Goal: Check status: Check status

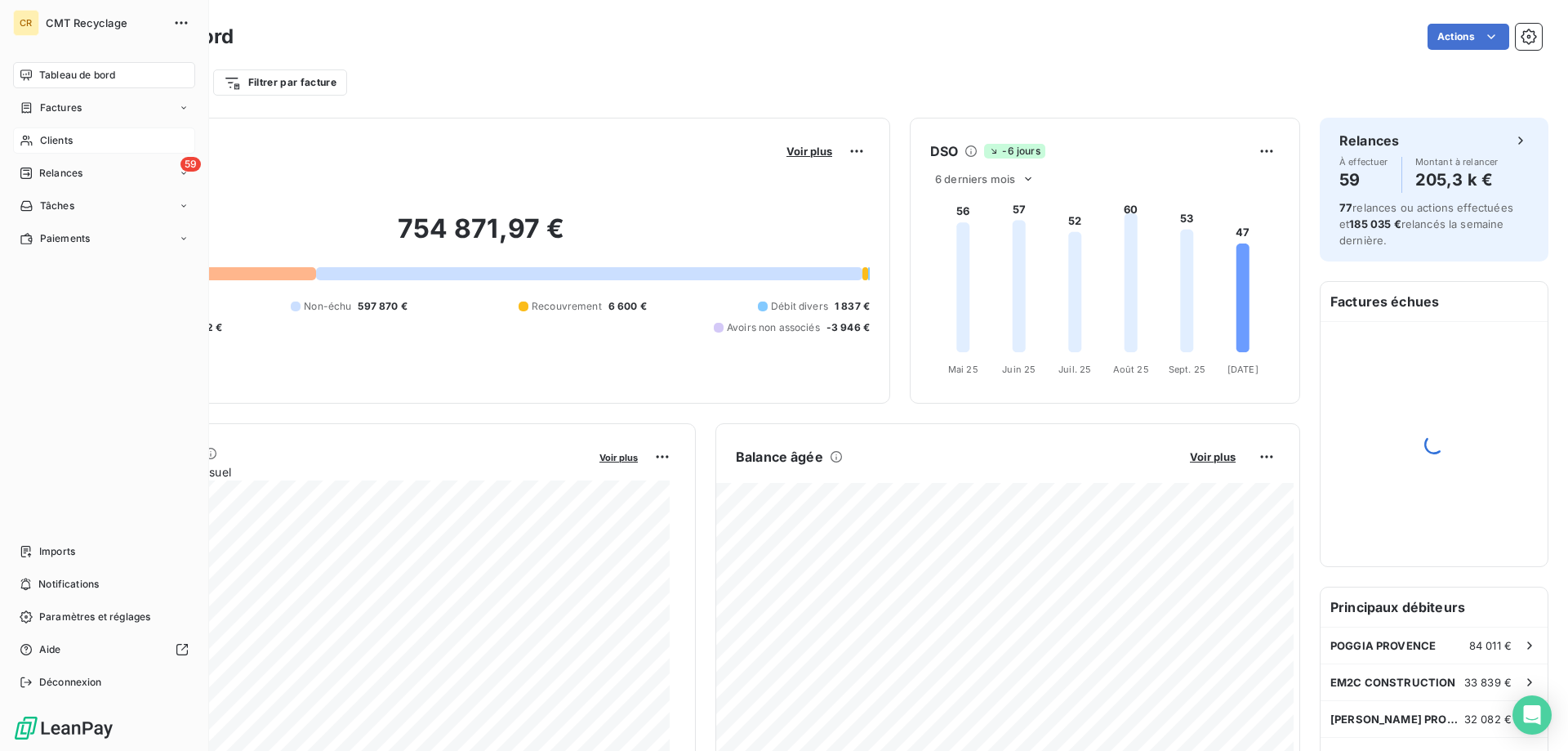
click at [40, 138] on span "Clients" at bounding box center [55, 141] width 32 height 15
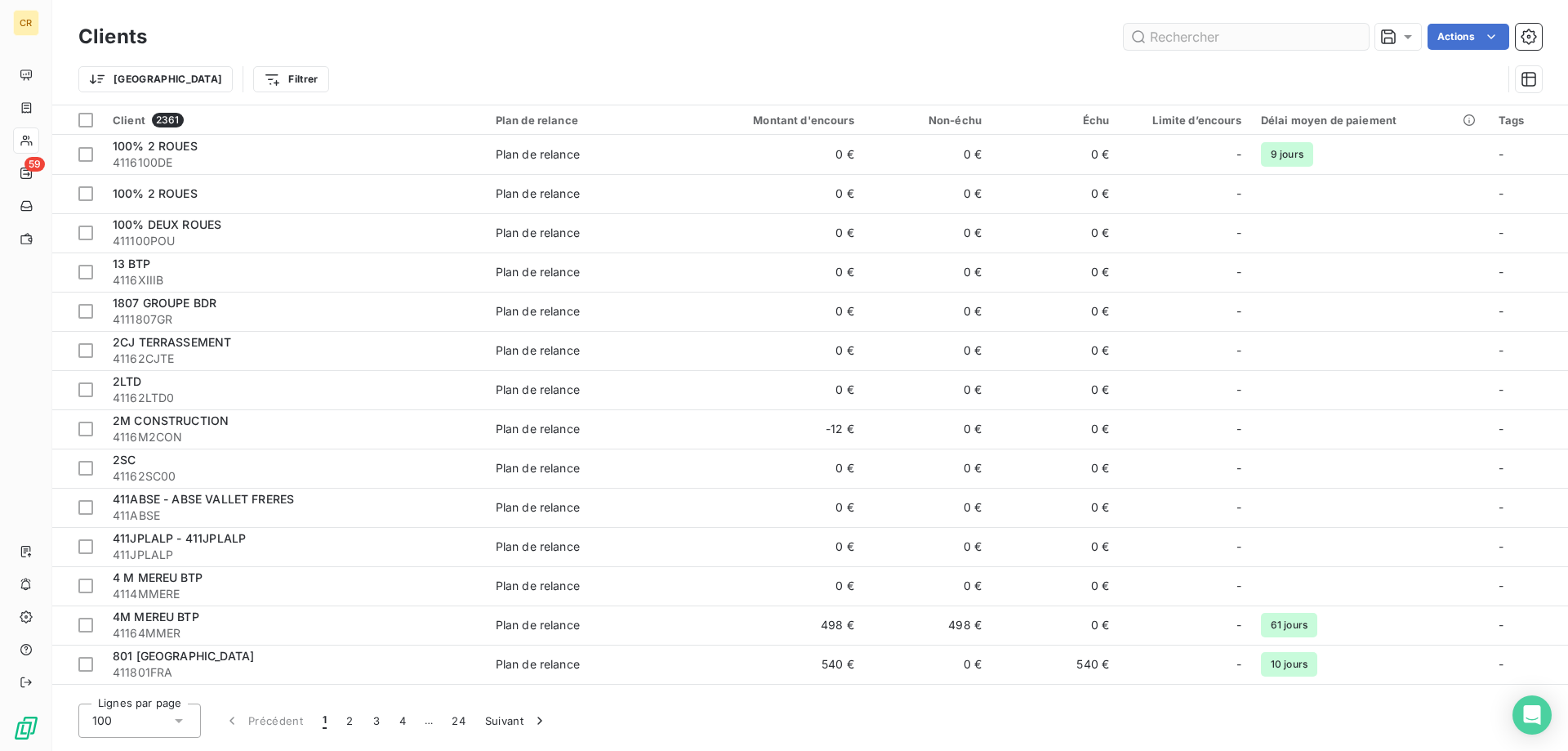
click at [1174, 44] on input "text" at bounding box center [1246, 37] width 245 height 26
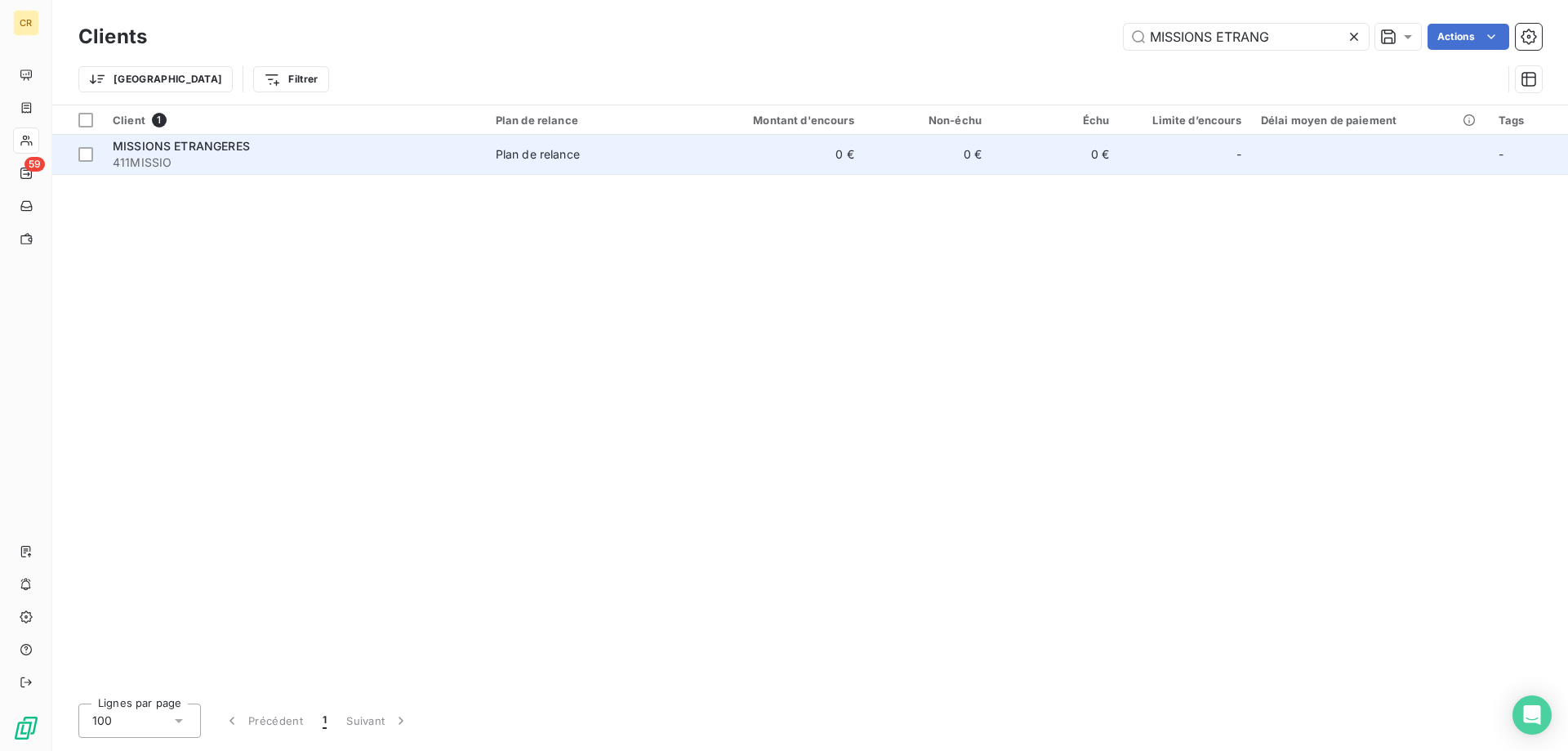
type input "MISSIONS ETRANG"
click at [298, 143] on div "MISSIONS ETRANGERES" at bounding box center [294, 147] width 363 height 17
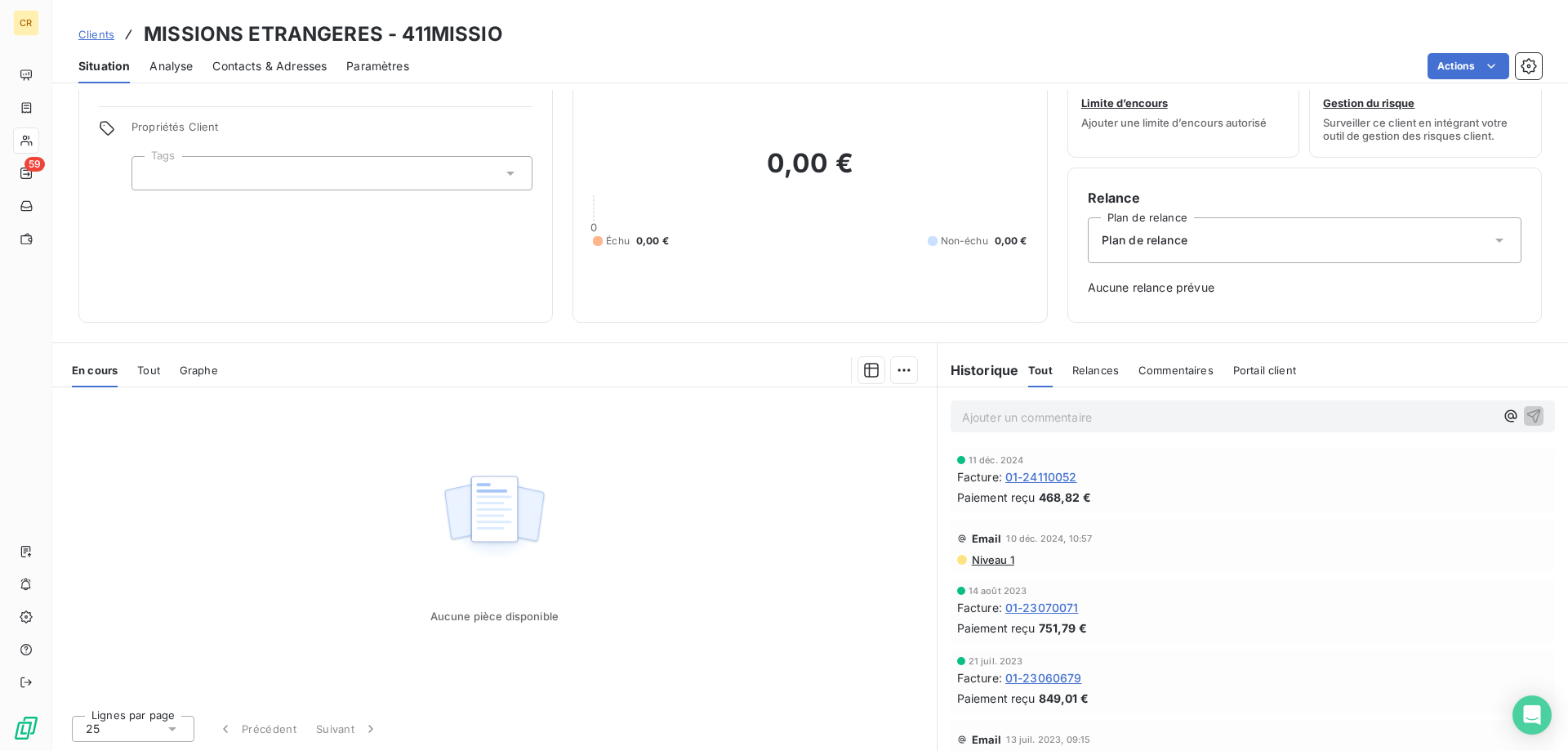
click at [1060, 479] on span "01-24110052" at bounding box center [1041, 476] width 72 height 18
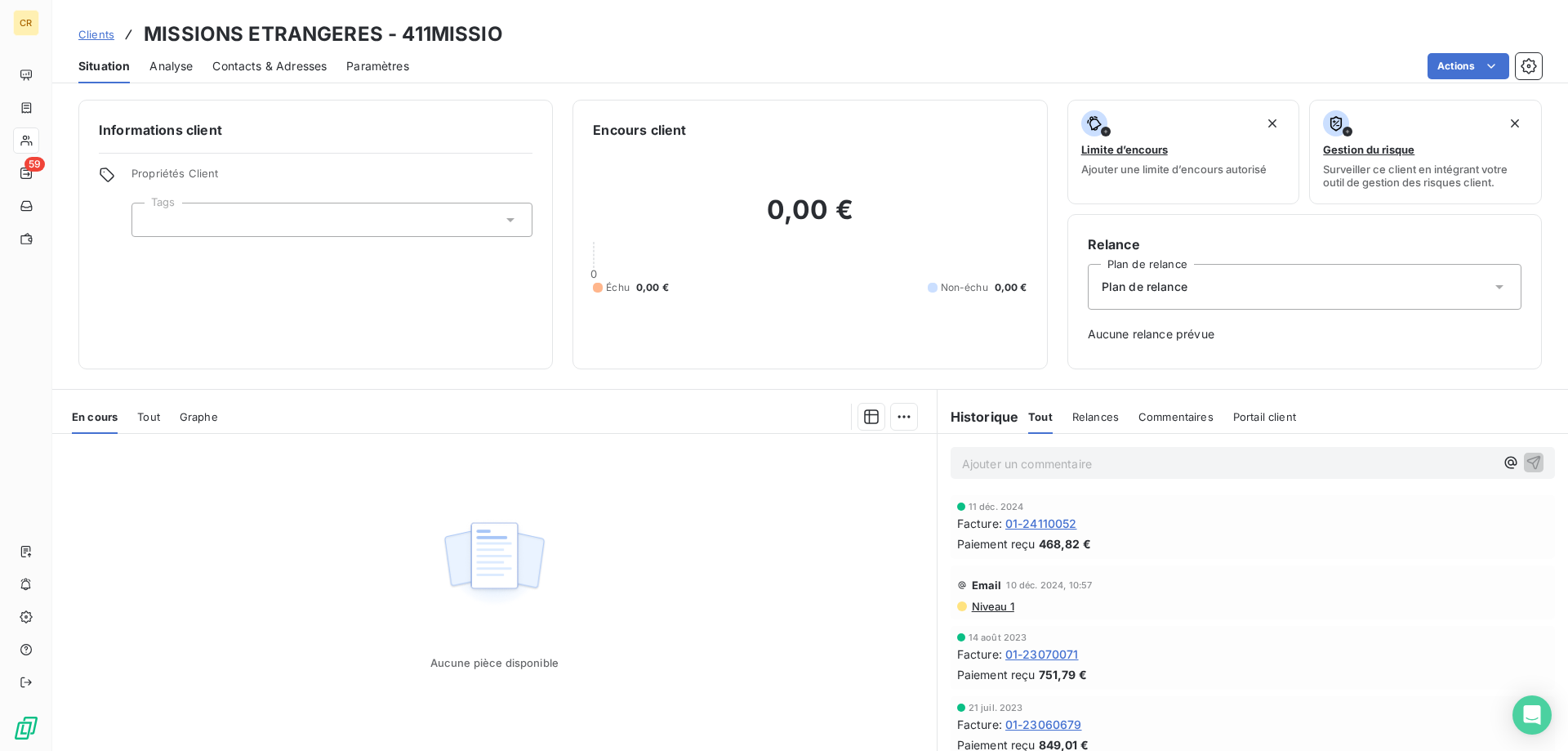
click at [1047, 528] on span "01-24110052" at bounding box center [1041, 523] width 72 height 18
